Goal: Task Accomplishment & Management: Use online tool/utility

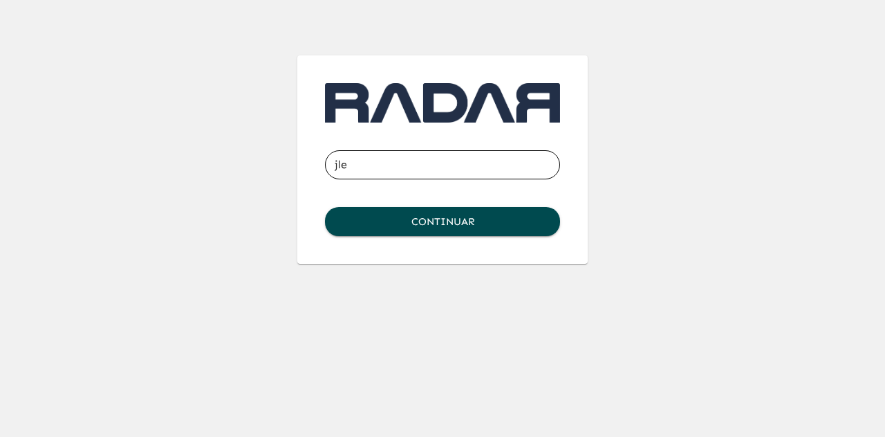
type input "[EMAIL_ADDRESS][DOMAIN_NAME]"
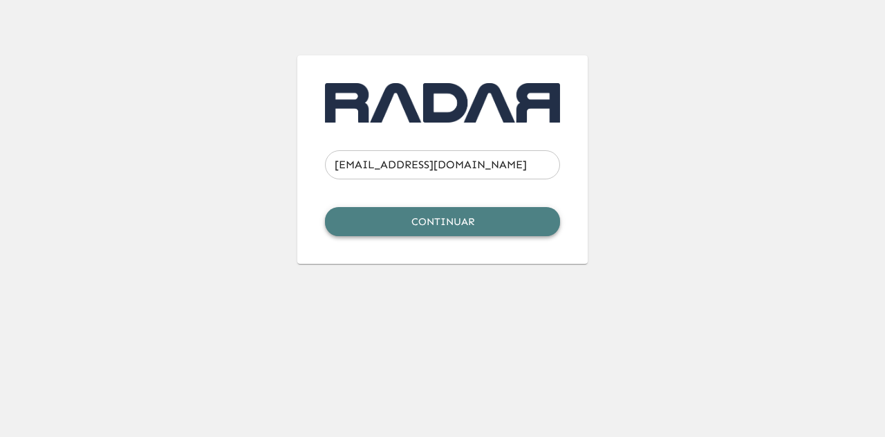
click at [461, 222] on button "Continuar" at bounding box center [442, 221] width 235 height 29
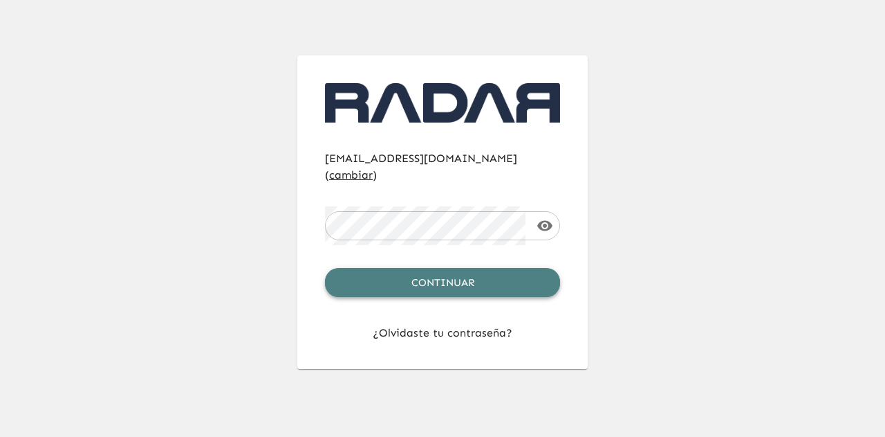
click at [465, 268] on button "Continuar" at bounding box center [442, 282] width 235 height 29
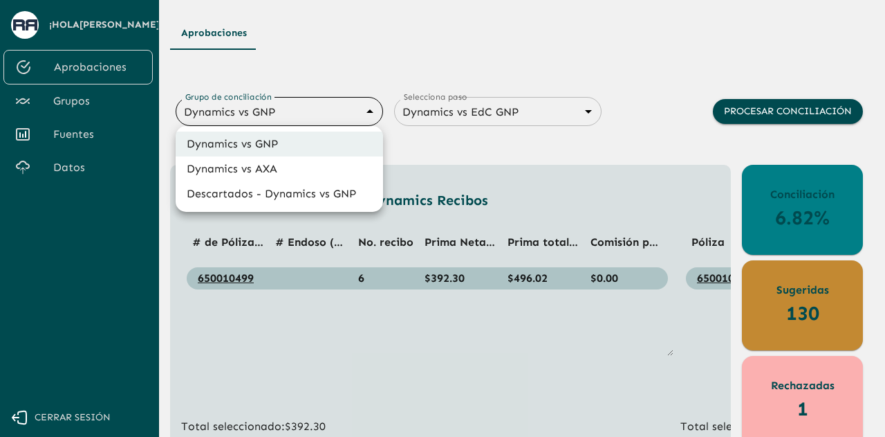
click at [254, 120] on body "Se están procesando los movimientos. Algunas acciones permanecerán deshabilitad…" at bounding box center [442, 218] width 885 height 437
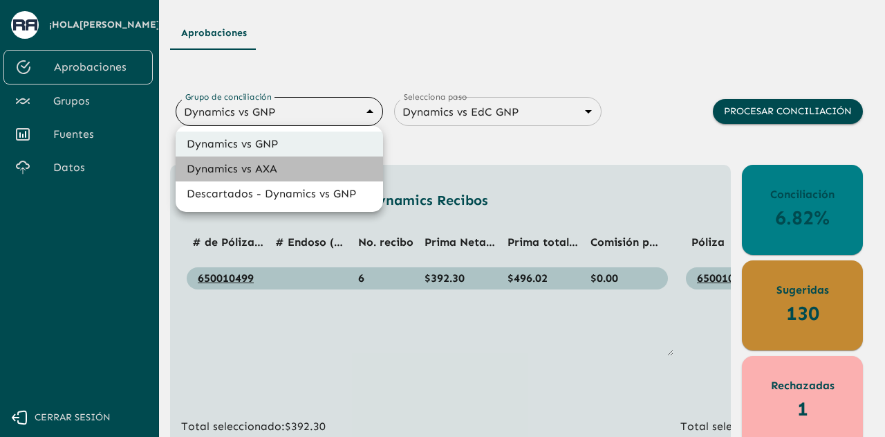
click at [282, 172] on li "Dynamics vs AXA" at bounding box center [280, 168] width 208 height 25
type input "688d0fb445366dcf85fc95f2"
type input "688d222080ad215155b0dc6c"
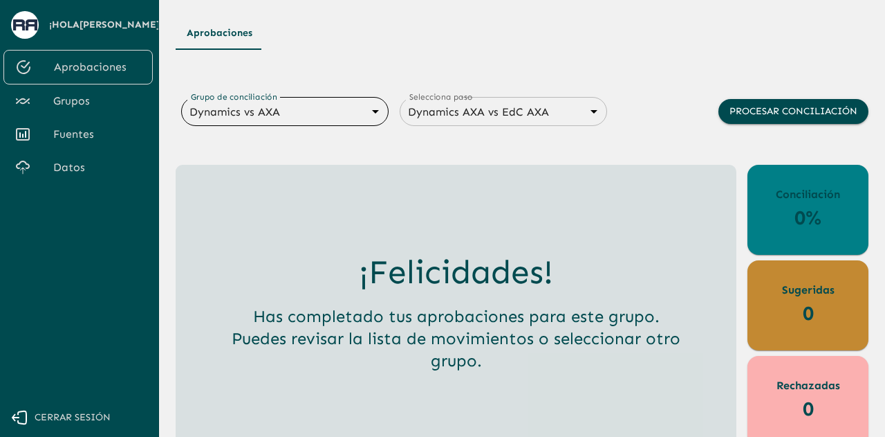
click at [370, 115] on body "Se están procesando los movimientos. Algunas acciones permanecerán deshabilitad…" at bounding box center [442, 218] width 885 height 437
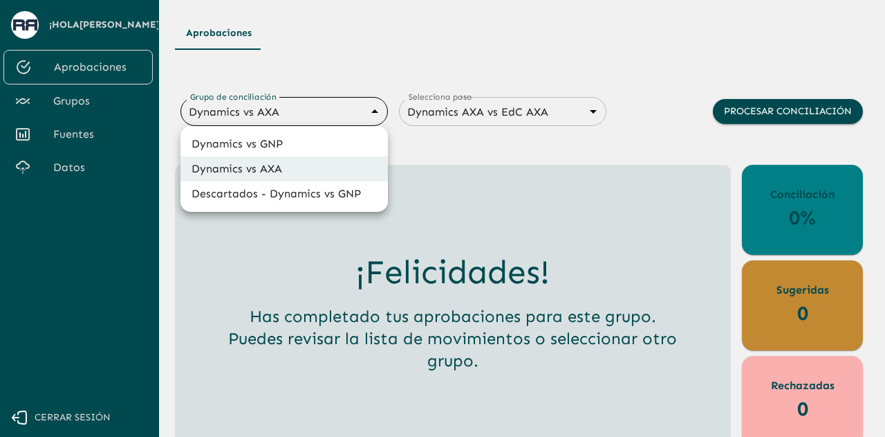
click at [315, 168] on li "Dynamics vs AXA" at bounding box center [285, 168] width 208 height 25
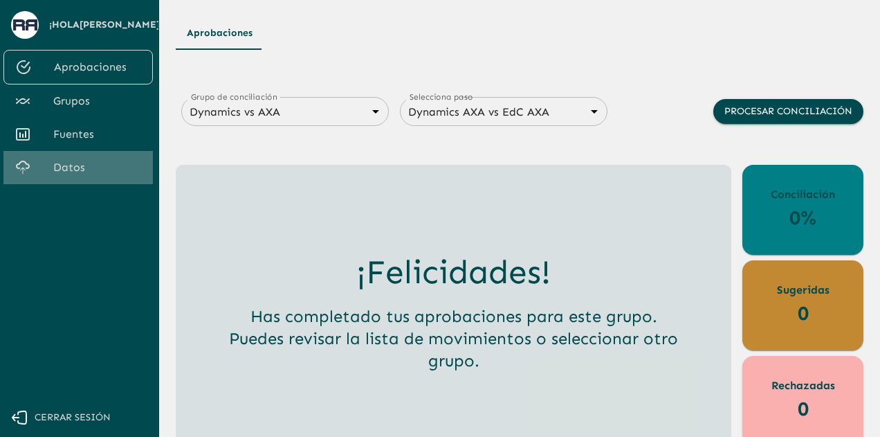
click at [77, 161] on span "Datos" at bounding box center [97, 167] width 89 height 17
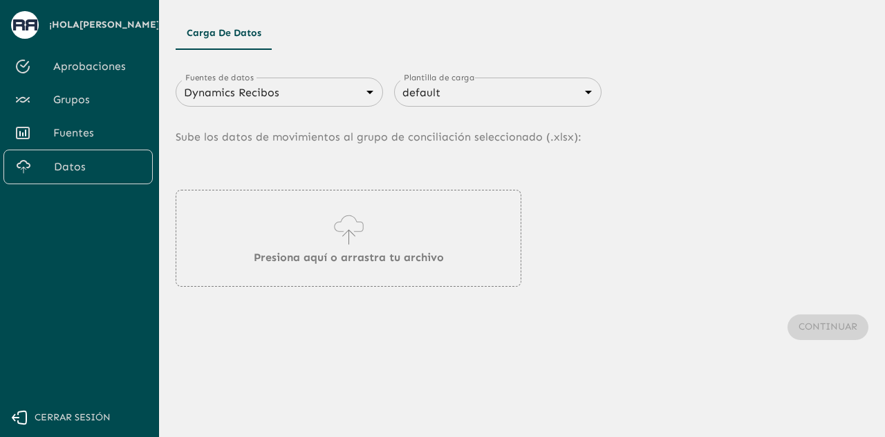
click at [367, 99] on div "Dynamics Recibos 683f283f336112e7999fc7c3 Fuentes de datos" at bounding box center [280, 91] width 208 height 29
click at [367, 94] on body "Se están procesando los movimientos. Algunas acciones permanecerán deshabilitad…" at bounding box center [442, 218] width 885 height 437
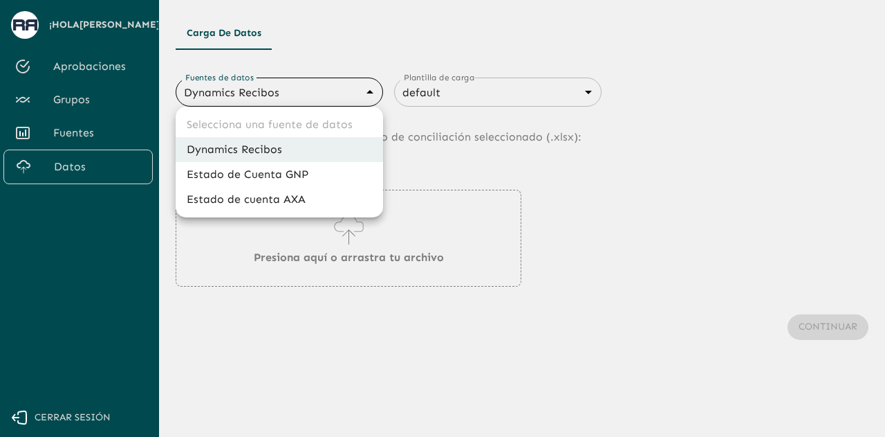
click at [339, 195] on li "Estado de cuenta AXA" at bounding box center [280, 199] width 208 height 25
type input "688d3623321e4b428189379d"
type input "688d3627321e4b42818937a0"
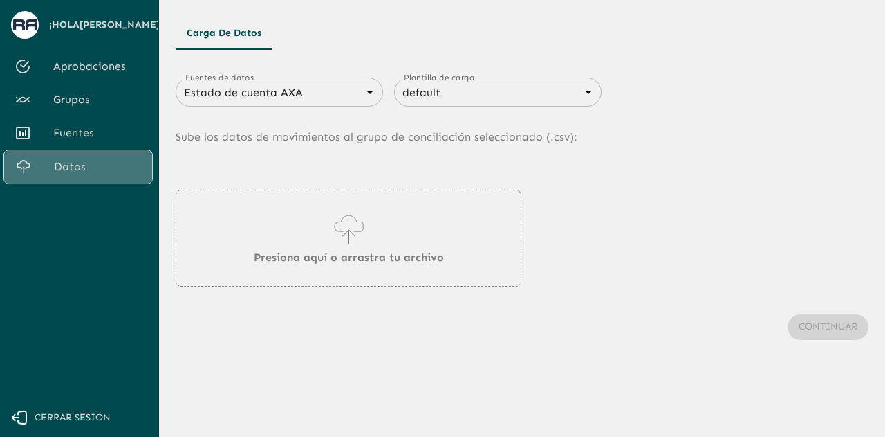
click at [119, 160] on span "Datos" at bounding box center [97, 166] width 87 height 17
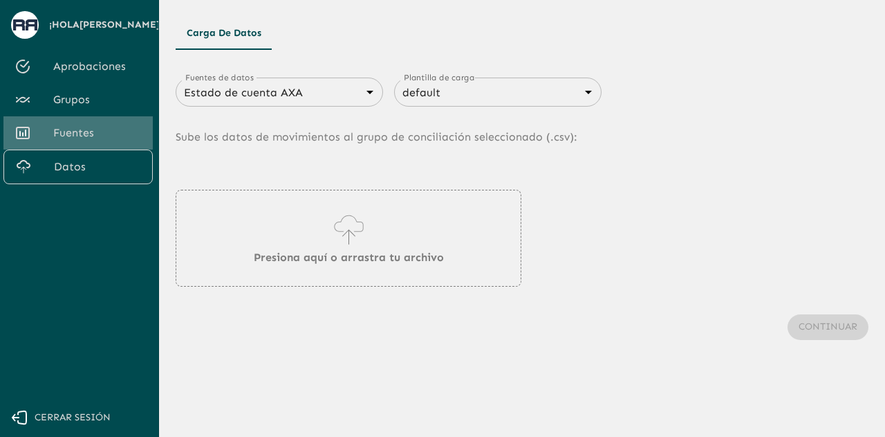
click at [83, 131] on span "Fuentes" at bounding box center [97, 133] width 89 height 17
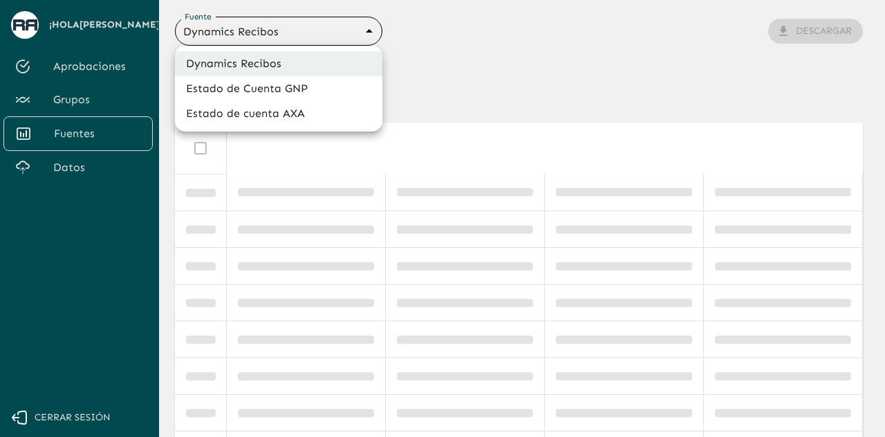
click at [333, 35] on body "Se están procesando los movimientos. Algunas acciones permanecerán deshabilitad…" at bounding box center [442, 218] width 885 height 437
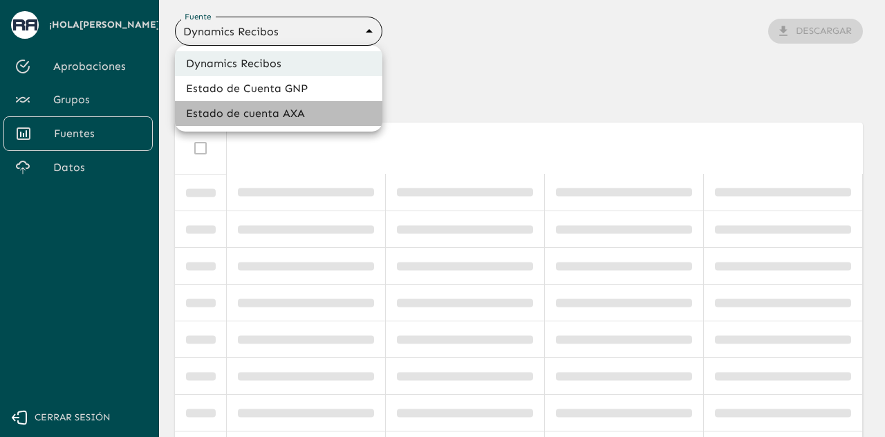
click at [303, 117] on li "Estado de cuenta AXA" at bounding box center [279, 113] width 208 height 25
type input "688d3623321e4b428189379d"
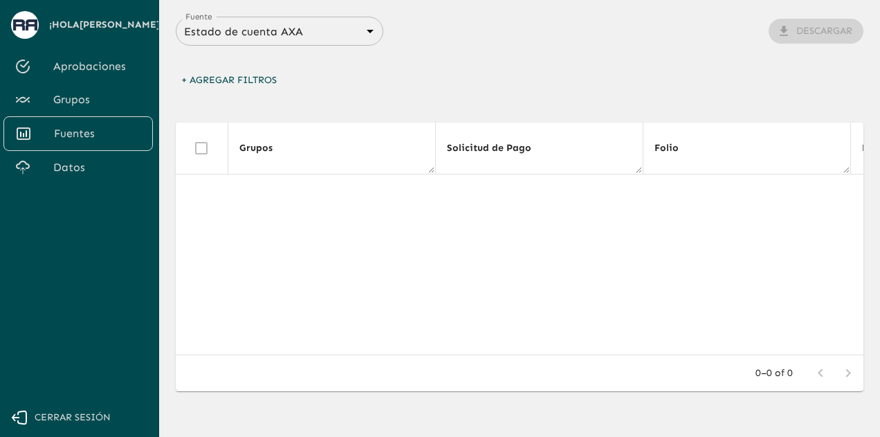
click at [338, 92] on div "+ Agregar Filtros" at bounding box center [520, 84] width 688 height 33
drag, startPoint x: 338, startPoint y: 93, endPoint x: 327, endPoint y: 95, distance: 11.2
click at [333, 96] on div "+ Agregar Filtros" at bounding box center [520, 84] width 688 height 33
drag, startPoint x: 324, startPoint y: 95, endPoint x: 311, endPoint y: 100, distance: 14.7
click at [318, 96] on div "+ Agregar Filtros" at bounding box center [520, 84] width 688 height 33
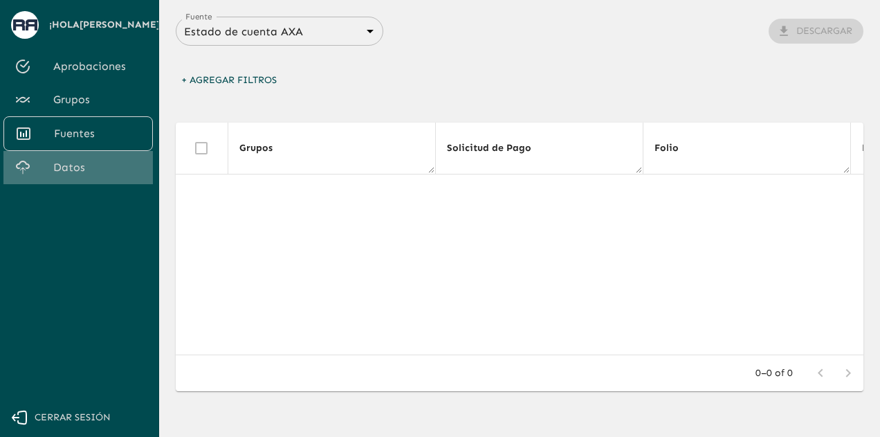
click at [74, 164] on span "Datos" at bounding box center [97, 167] width 89 height 17
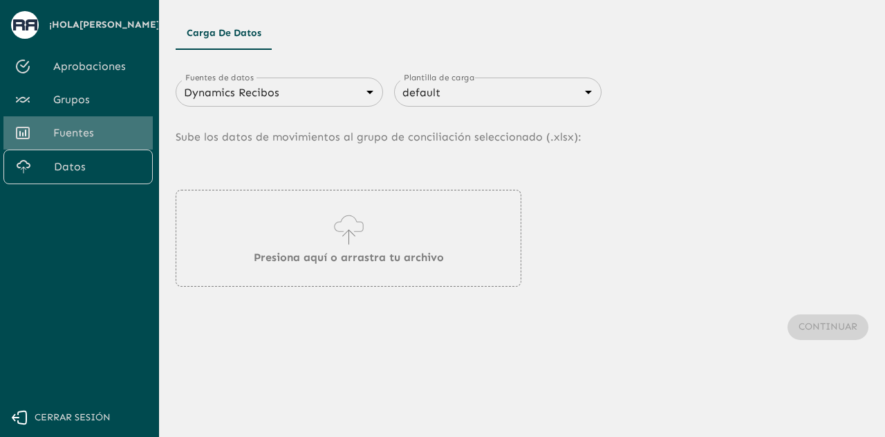
click at [133, 133] on span "Fuentes" at bounding box center [97, 133] width 89 height 17
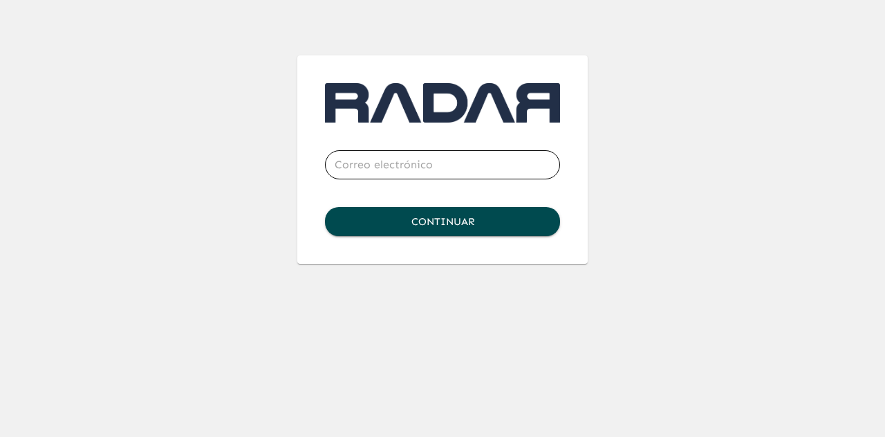
click at [382, 174] on input "email" at bounding box center [442, 164] width 235 height 39
click at [362, 167] on input "[EMAIL_ADDRESS][DOMAIN_NAME]" at bounding box center [442, 164] width 235 height 39
type input "[EMAIL_ADDRESS][DOMAIN_NAME]"
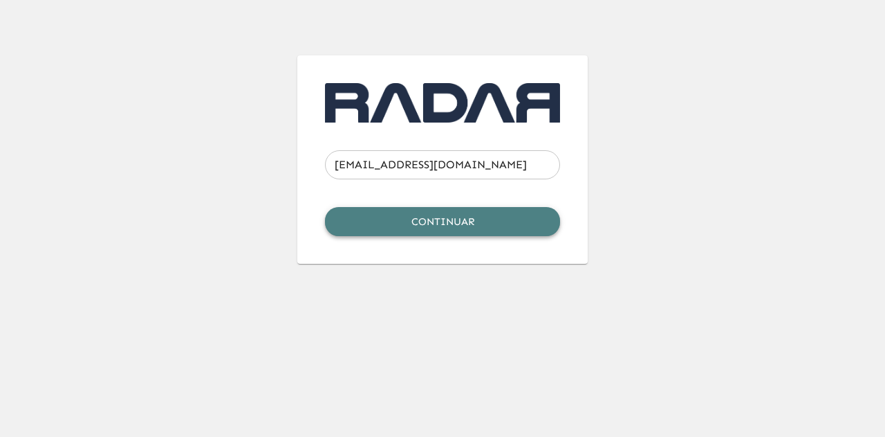
click at [395, 223] on button "Continuar" at bounding box center [442, 221] width 235 height 29
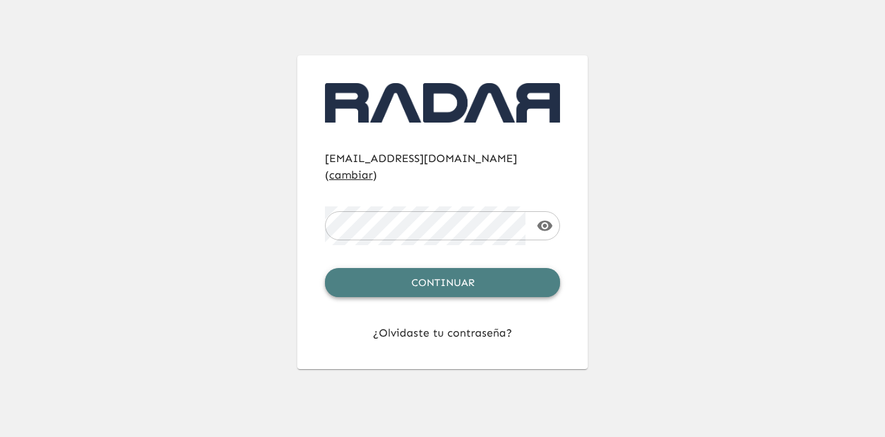
click at [436, 268] on button "Continuar" at bounding box center [442, 282] width 235 height 29
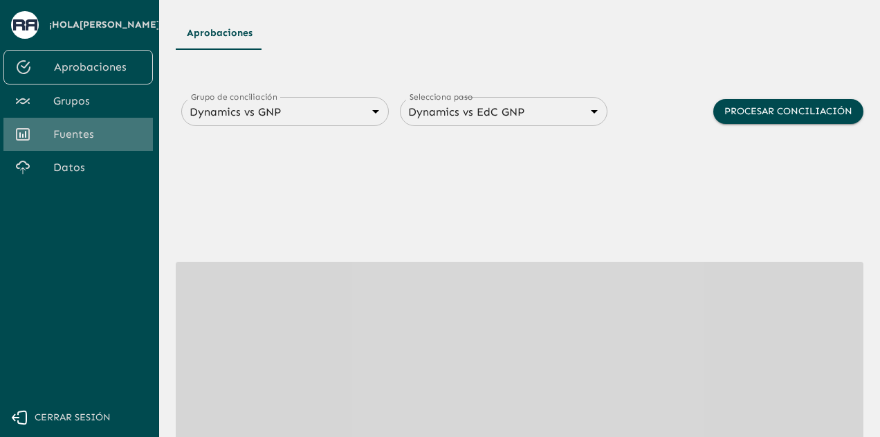
click at [103, 136] on span "Fuentes" at bounding box center [97, 134] width 89 height 17
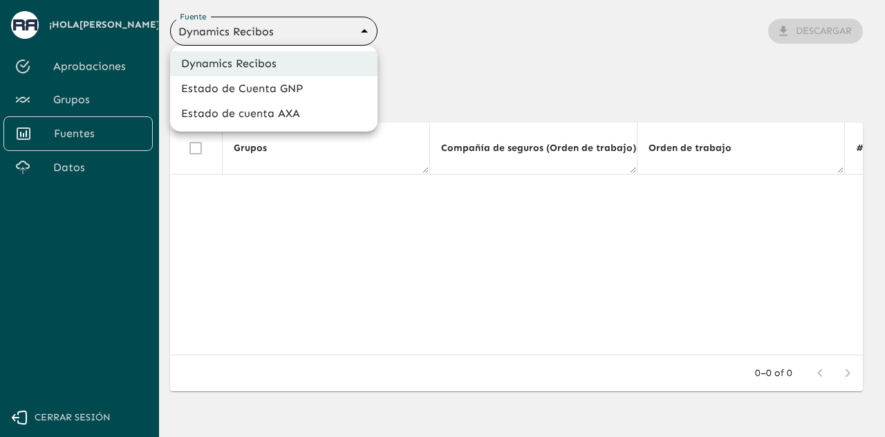
click at [271, 38] on body "Se están procesando los movimientos. Algunas acciones permanecerán deshabilitad…" at bounding box center [442, 218] width 885 height 437
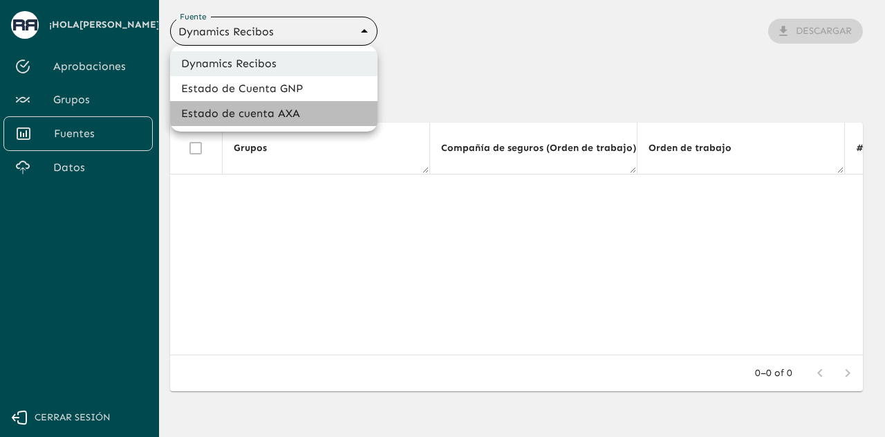
click at [273, 119] on li "Estado de cuenta AXA" at bounding box center [274, 113] width 208 height 25
type input "688d3623321e4b428189379d"
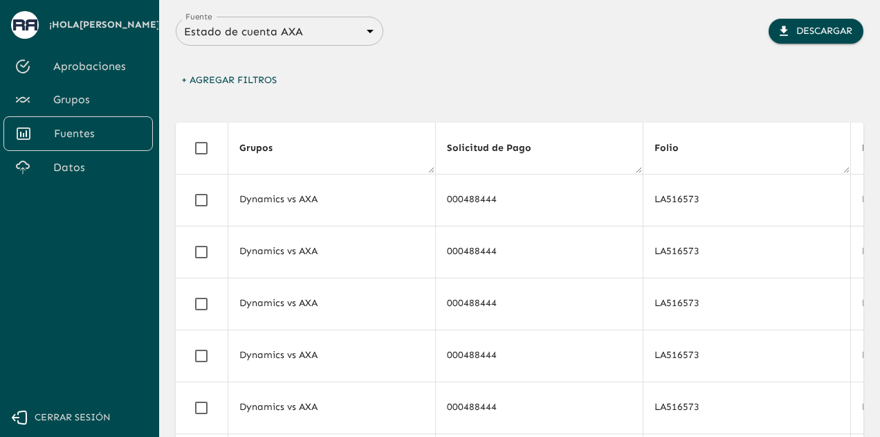
click at [340, 93] on div "+ Agregar Filtros" at bounding box center [520, 84] width 688 height 33
